Goal: Check status: Check status

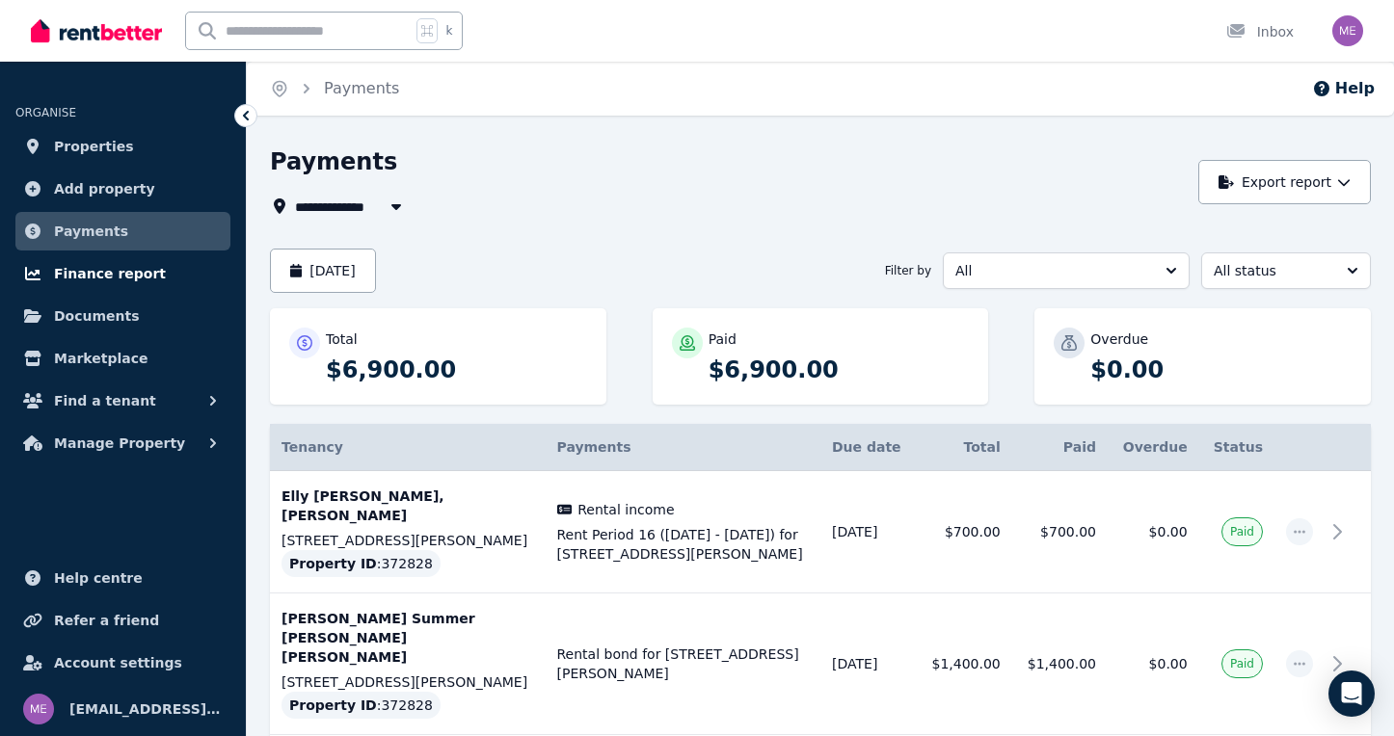
click at [89, 269] on span "Finance report" at bounding box center [110, 273] width 112 height 23
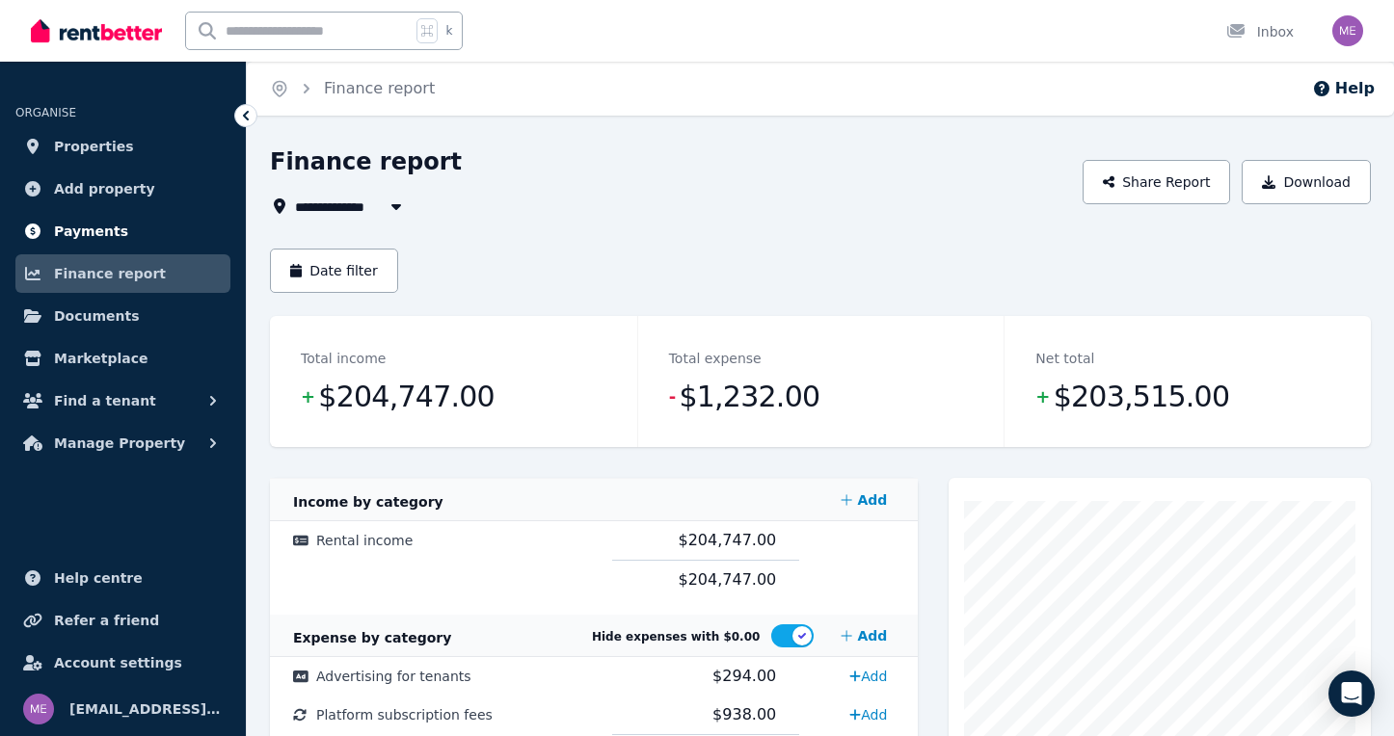
click at [95, 233] on span "Payments" at bounding box center [91, 231] width 74 height 23
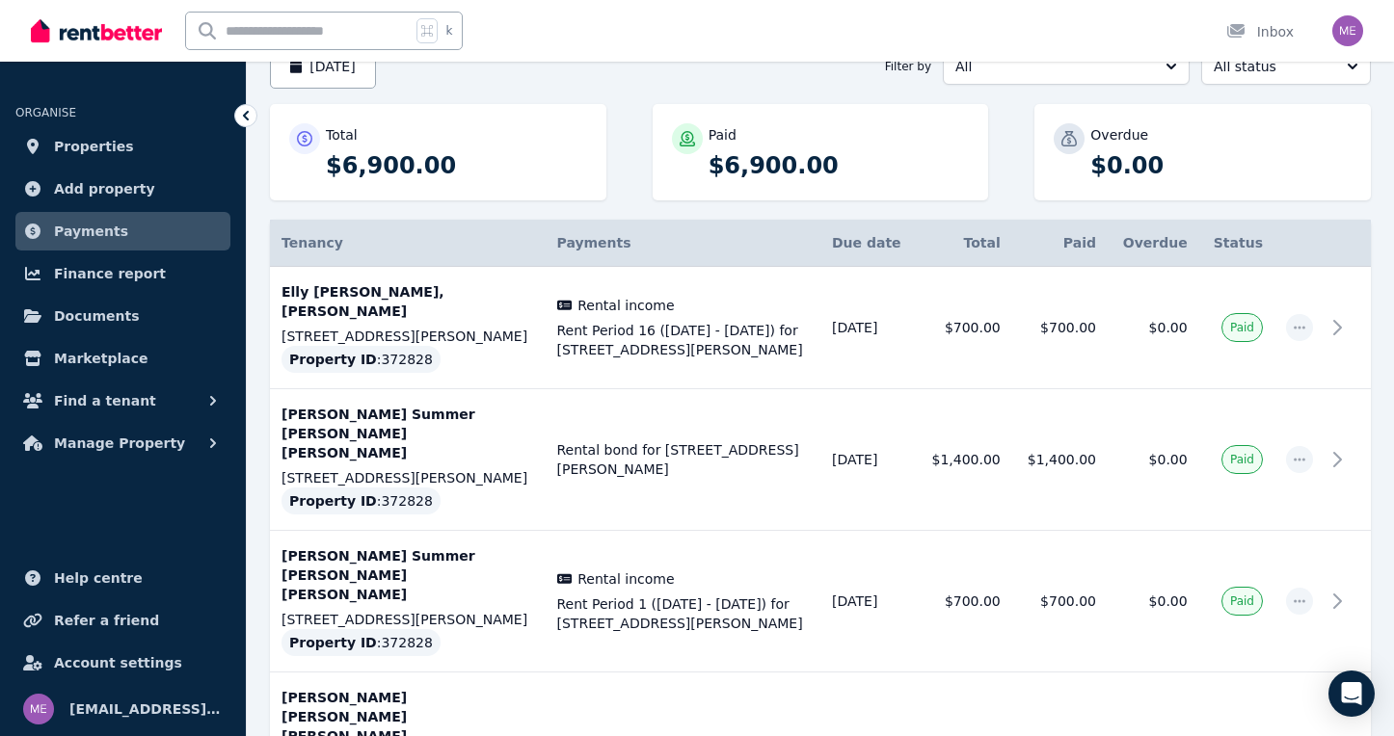
scroll to position [201, 0]
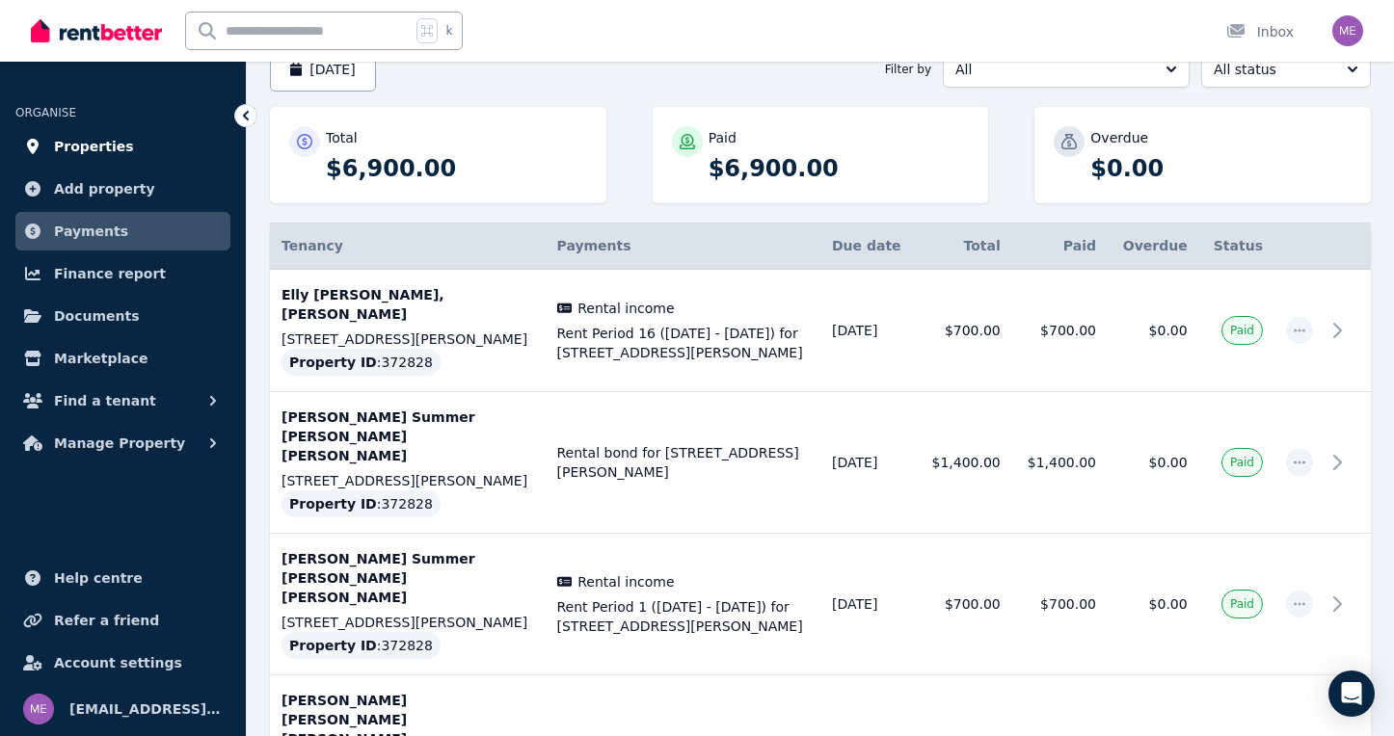
click at [88, 145] on span "Properties" at bounding box center [94, 146] width 80 height 23
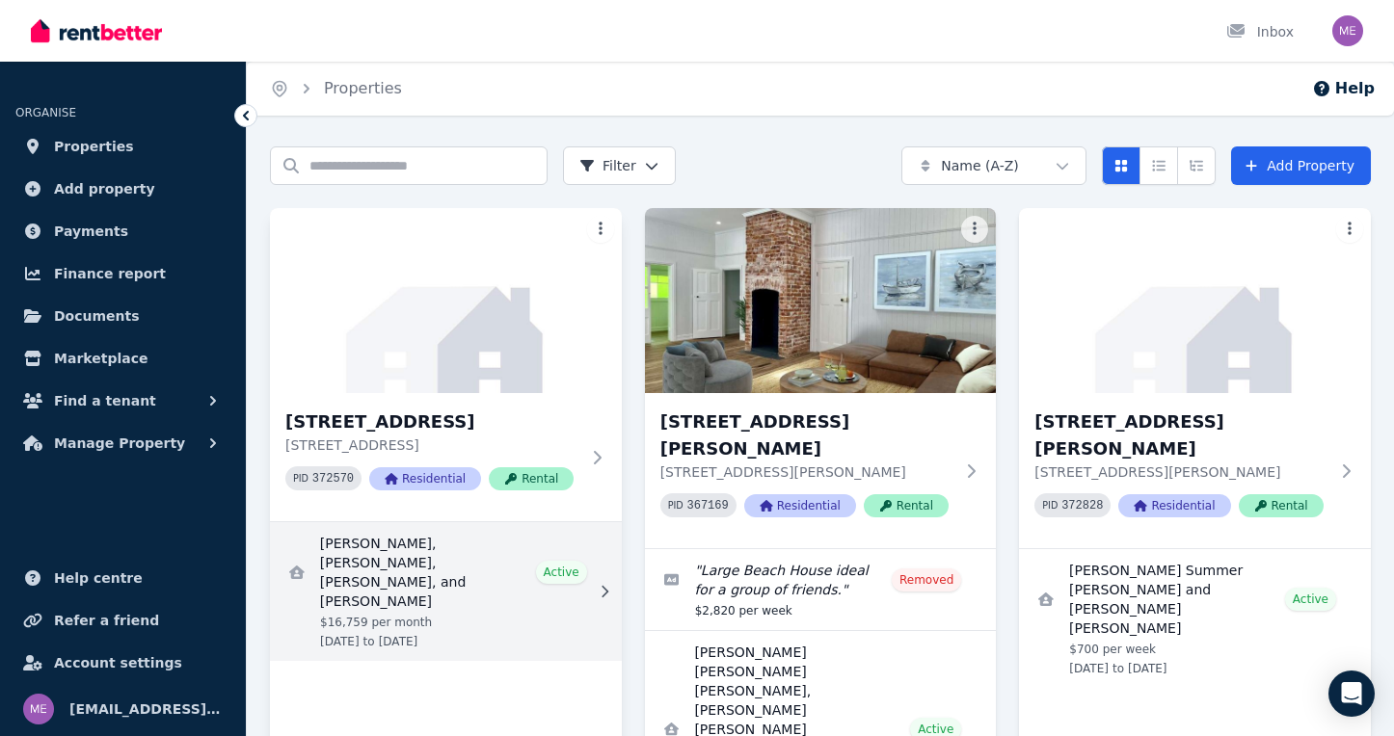
click at [405, 547] on link "View details for Max Lassner, Jake McCuskey, Eddie Kane, and Ryan Ruland" at bounding box center [446, 591] width 352 height 139
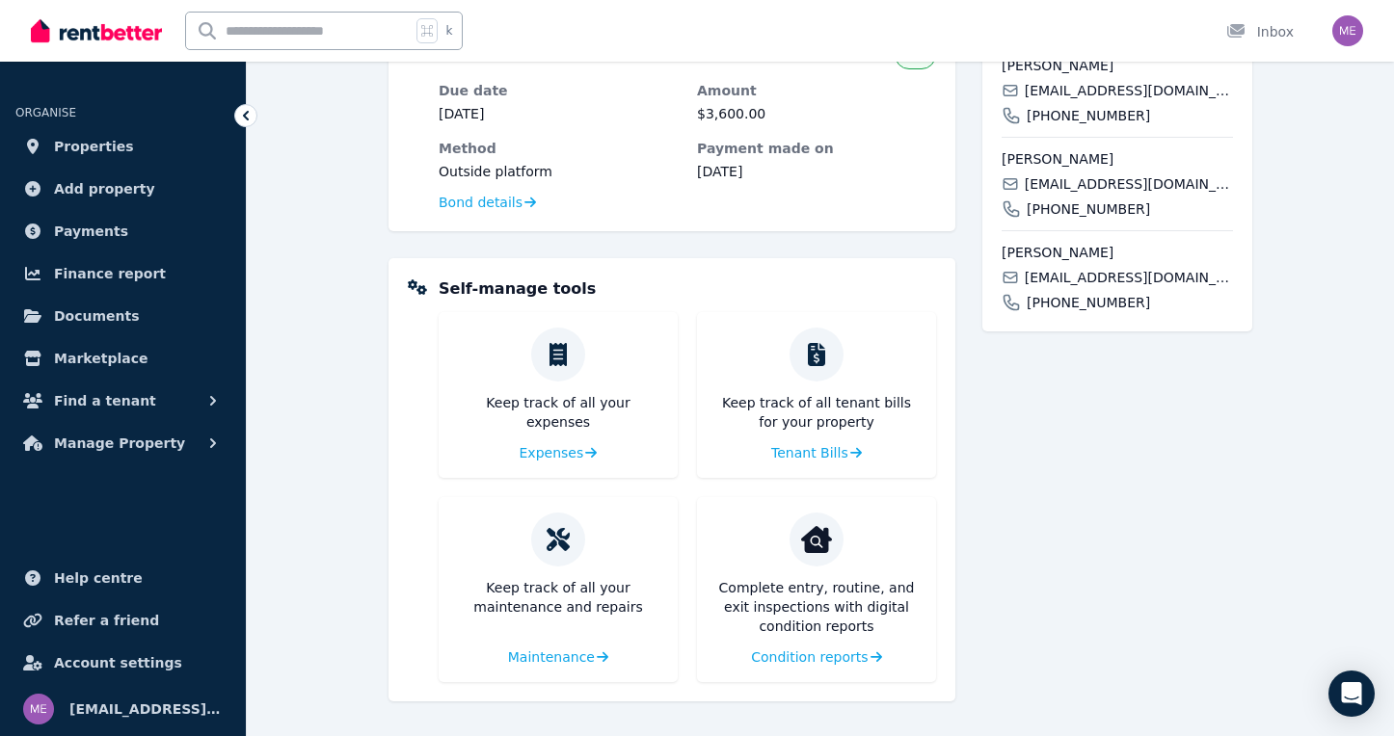
scroll to position [653, 0]
click at [783, 652] on span "Condition reports" at bounding box center [807, 657] width 117 height 19
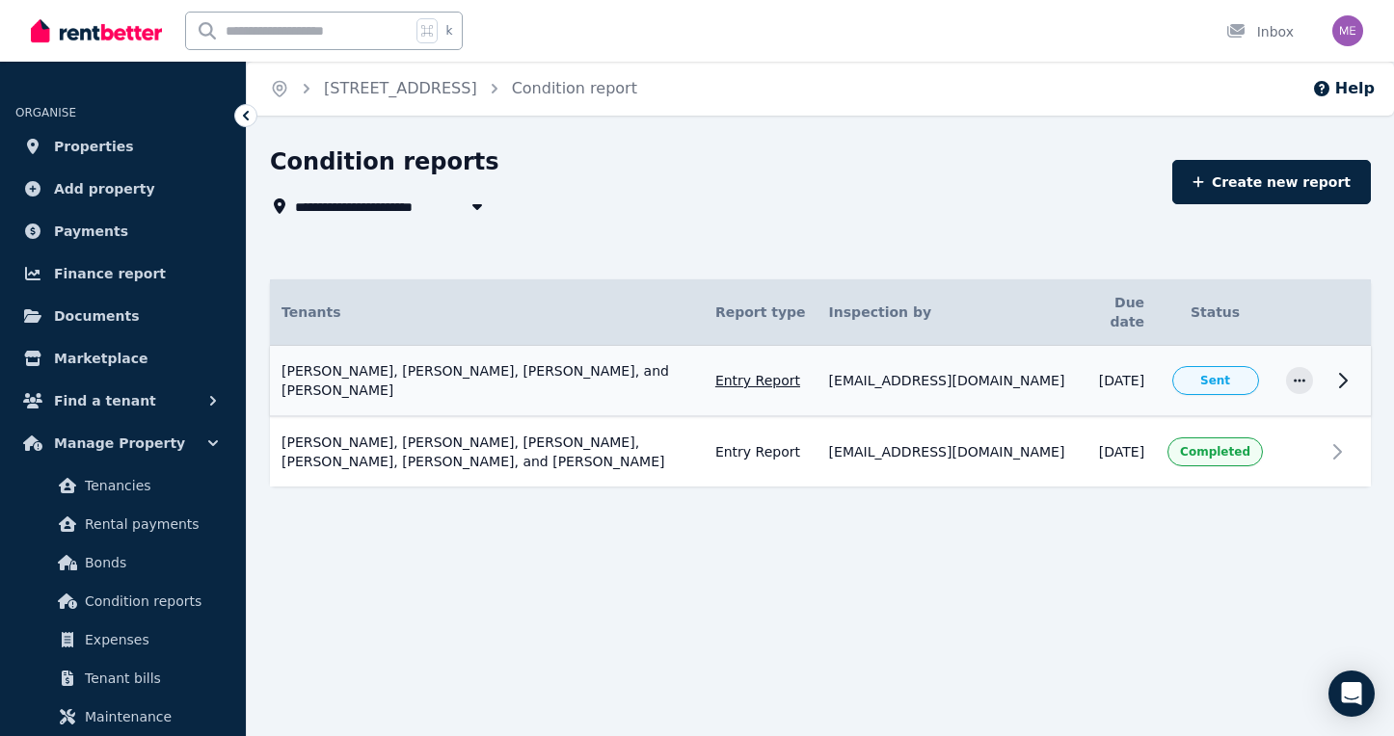
click at [1341, 369] on icon at bounding box center [1342, 380] width 23 height 23
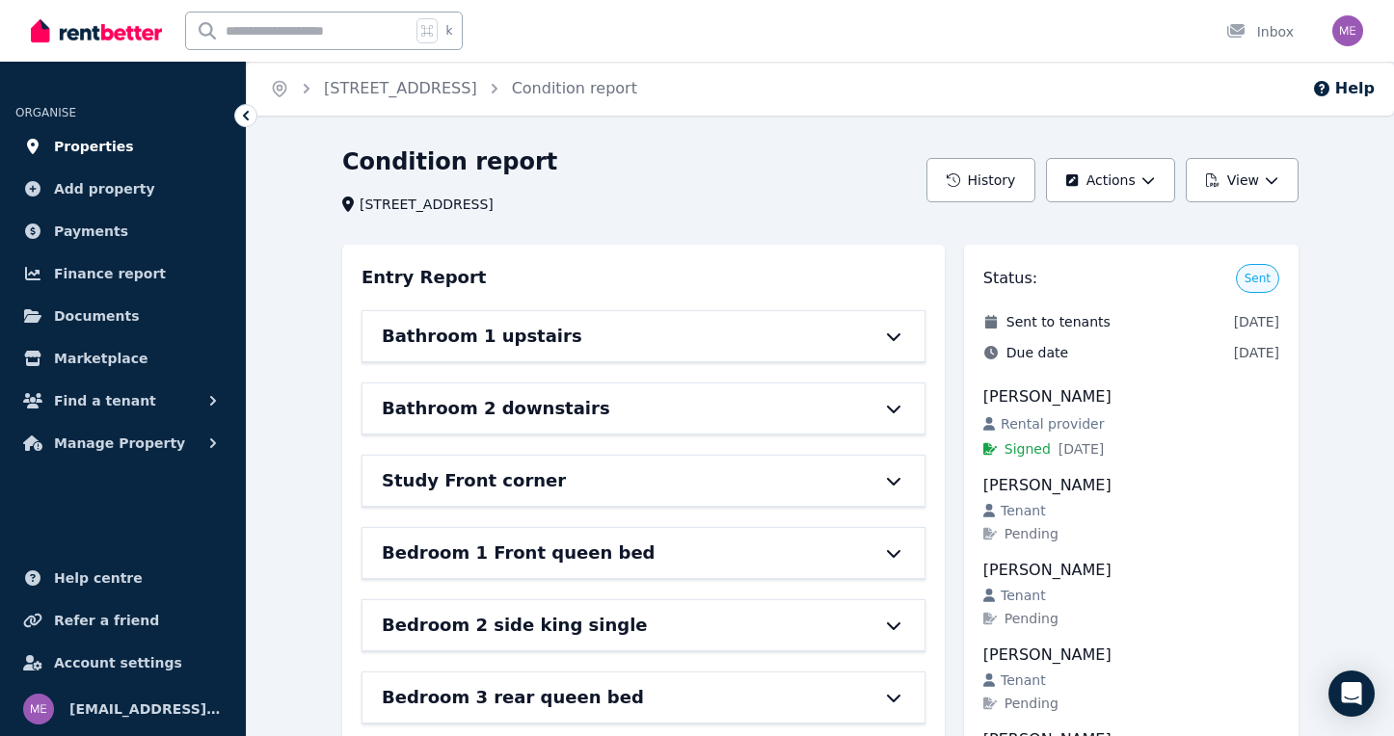
click at [105, 148] on span "Properties" at bounding box center [94, 146] width 80 height 23
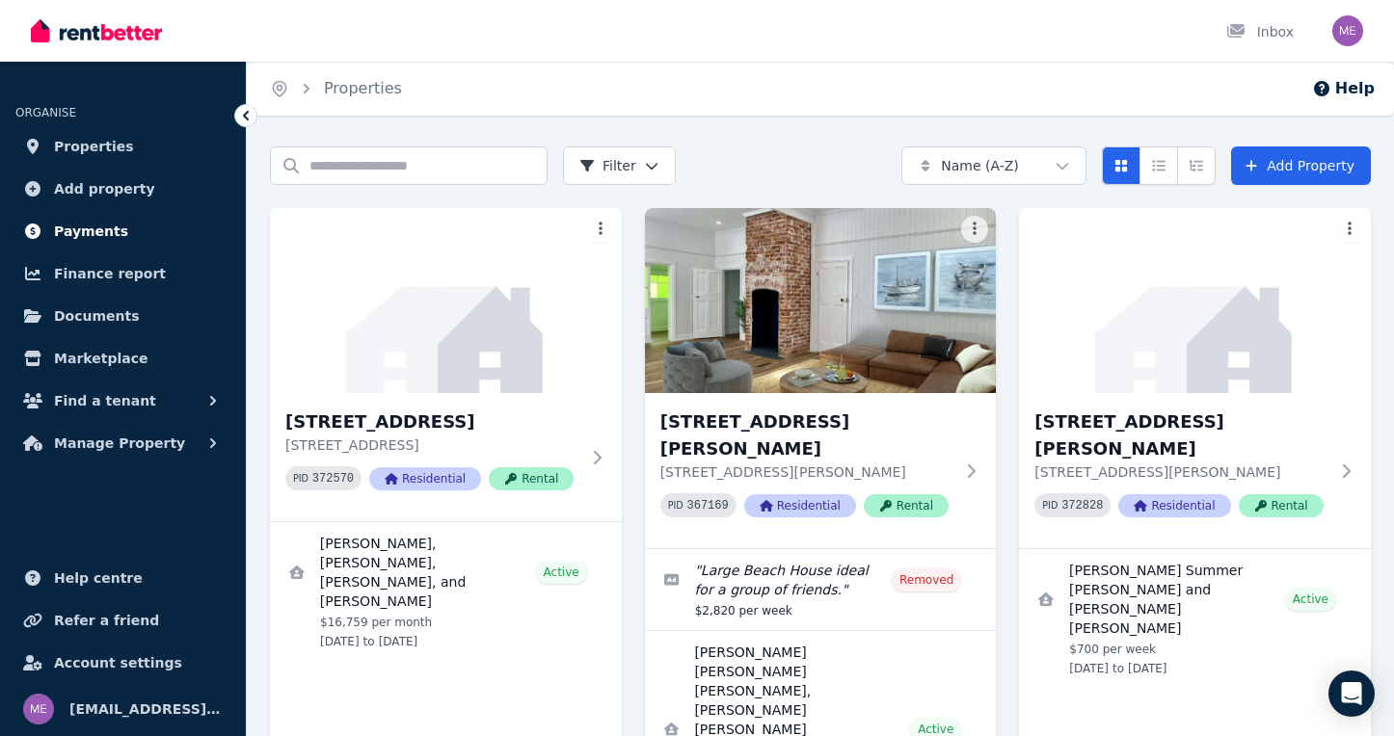
click at [96, 226] on span "Payments" at bounding box center [91, 231] width 74 height 23
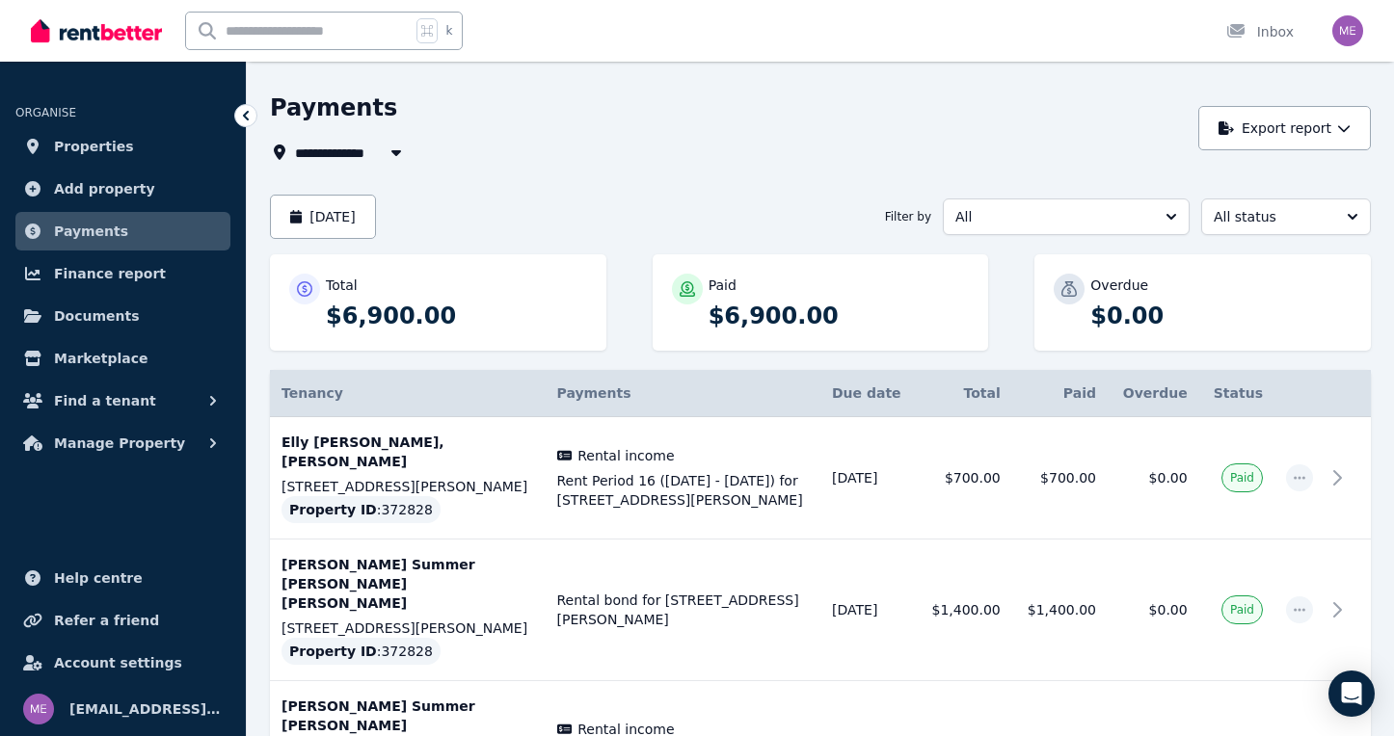
scroll to position [56, 0]
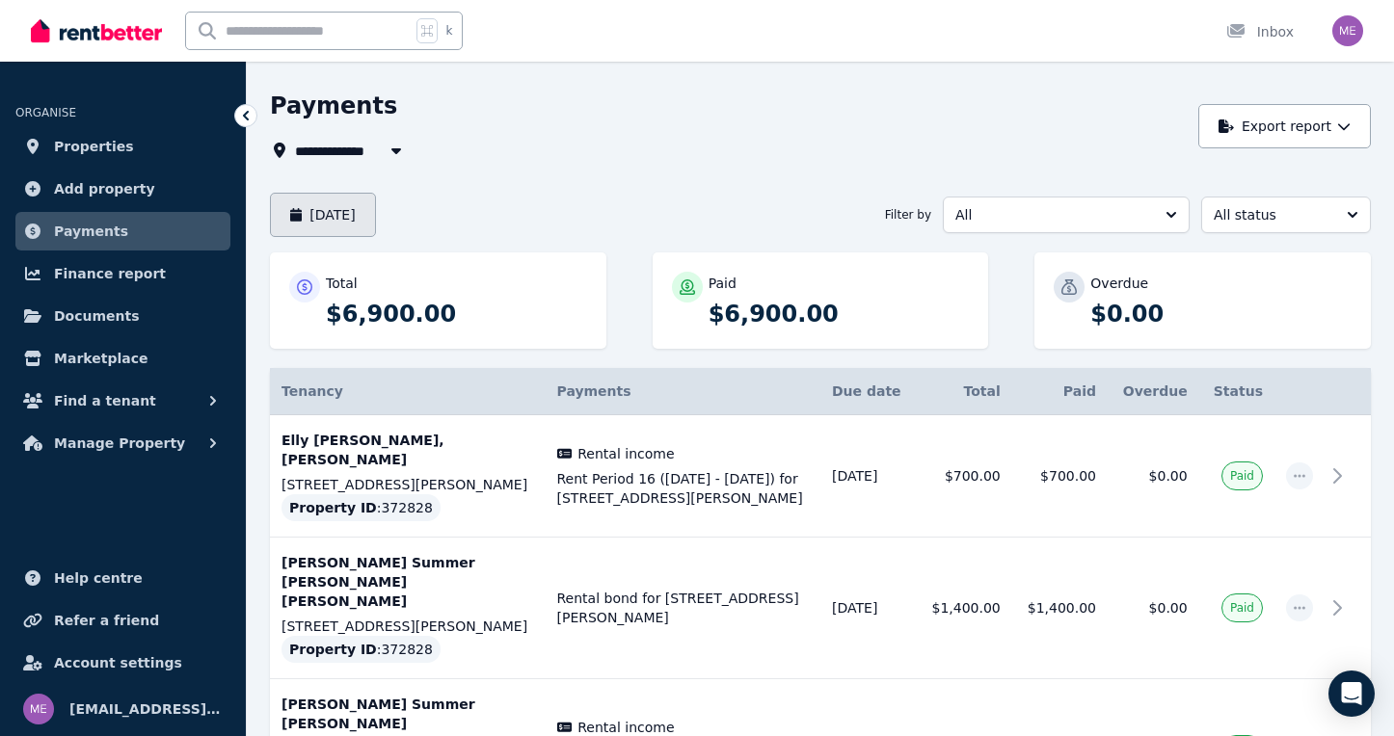
click at [356, 214] on button "[DATE]" at bounding box center [323, 215] width 106 height 44
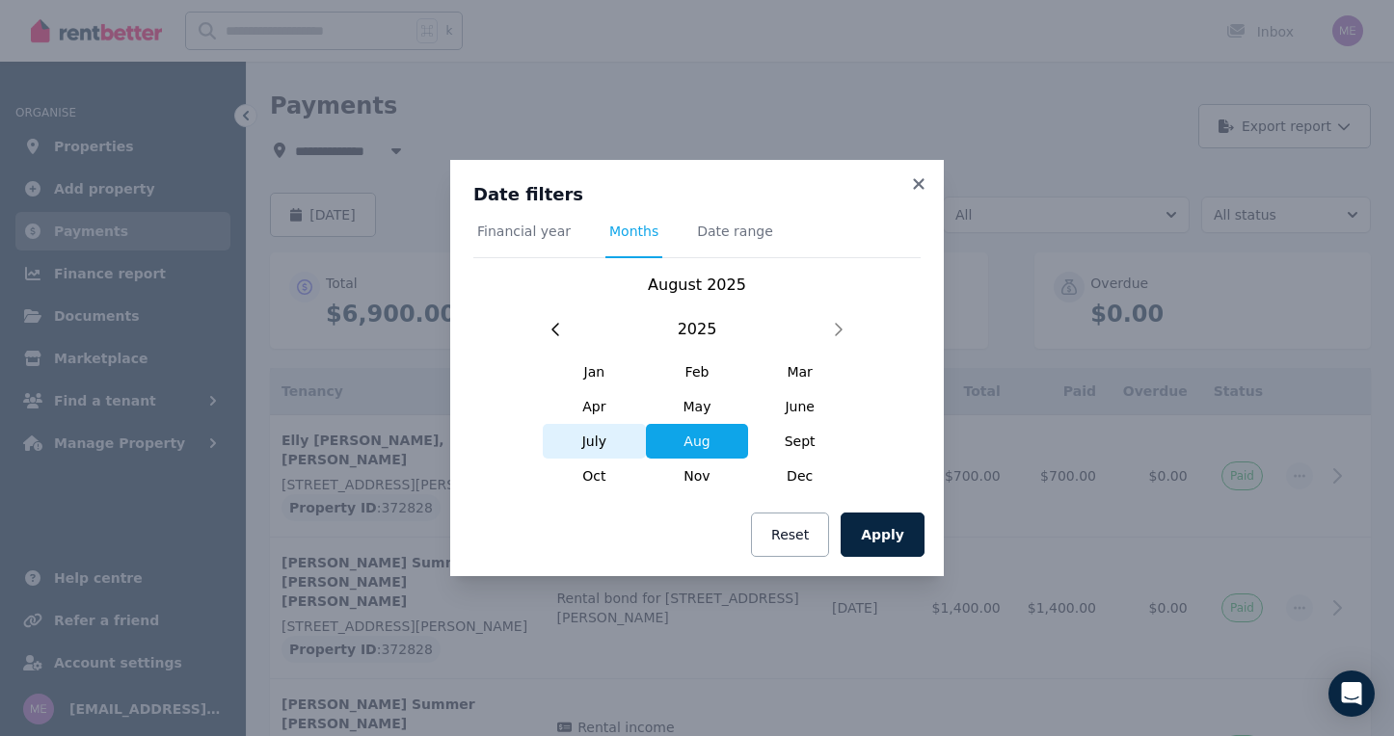
click at [606, 435] on span "July" at bounding box center [594, 441] width 103 height 35
click at [880, 527] on button "Apply" at bounding box center [882, 535] width 84 height 44
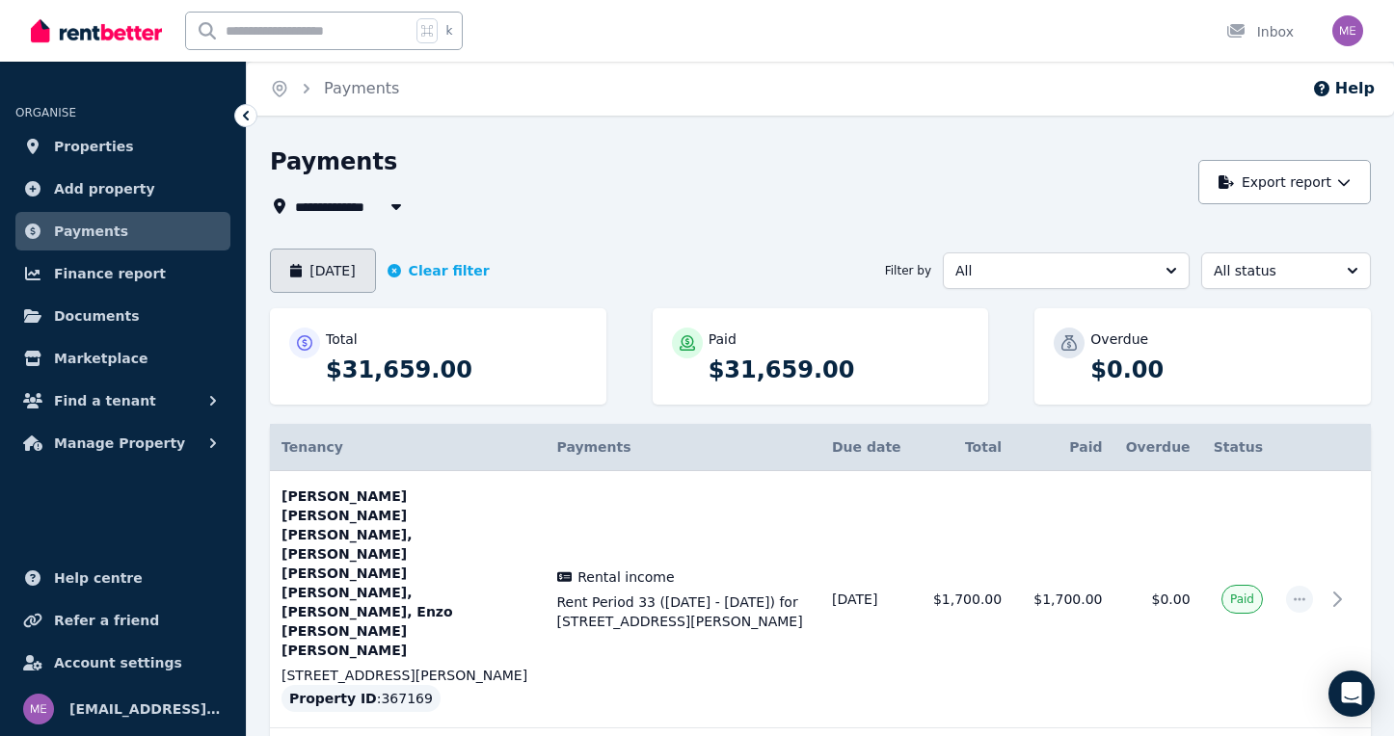
click at [340, 265] on button "[DATE]" at bounding box center [323, 271] width 106 height 44
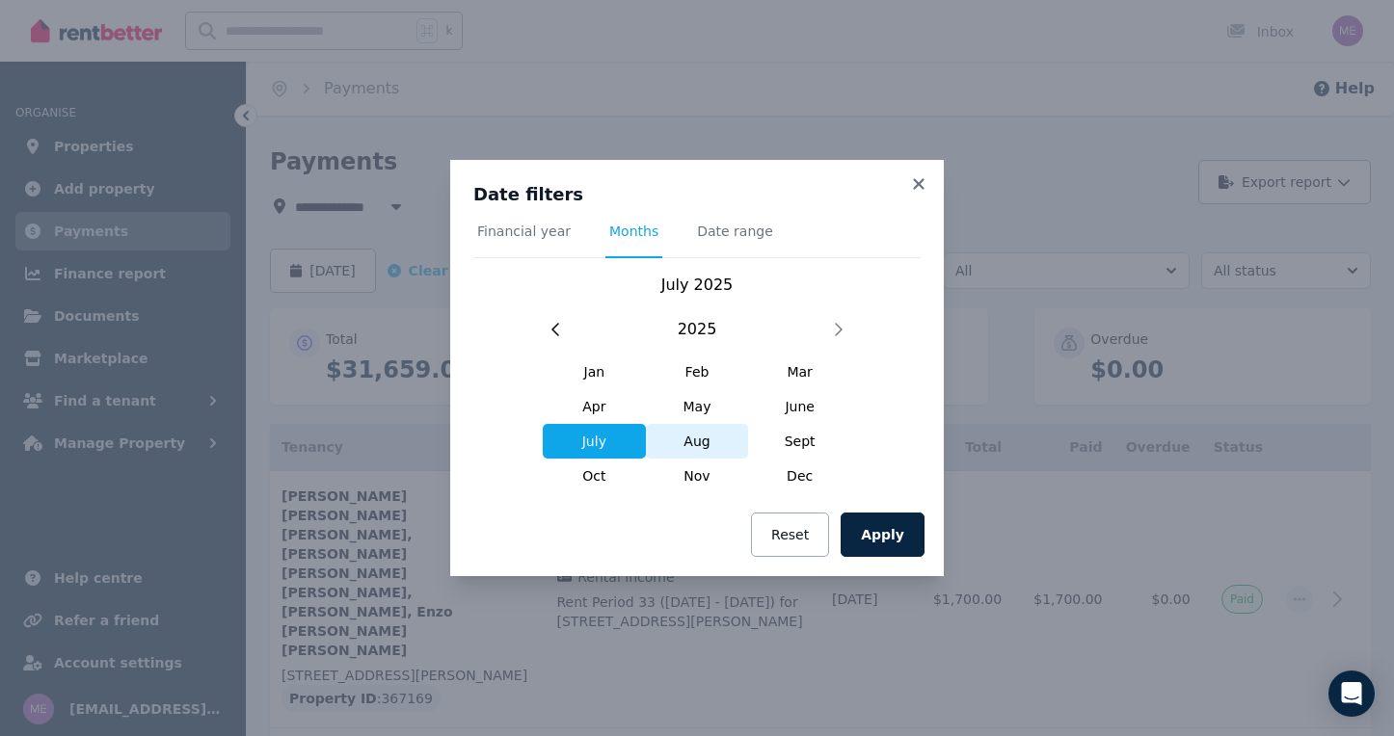
click at [697, 439] on span "Aug" at bounding box center [697, 441] width 103 height 35
click at [881, 537] on button "Apply" at bounding box center [882, 535] width 84 height 44
